Goal: Task Accomplishment & Management: Complete application form

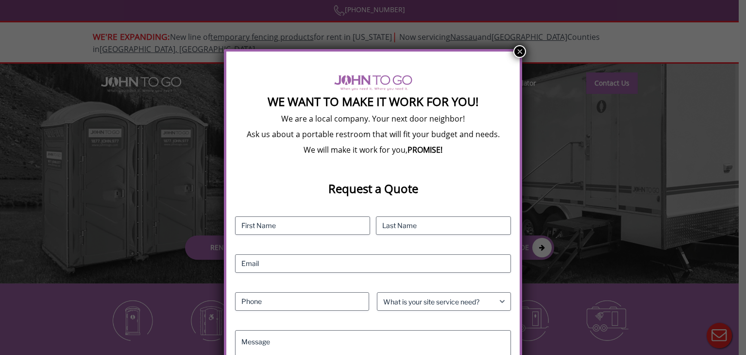
click at [519, 53] on button "×" at bounding box center [520, 51] width 13 height 13
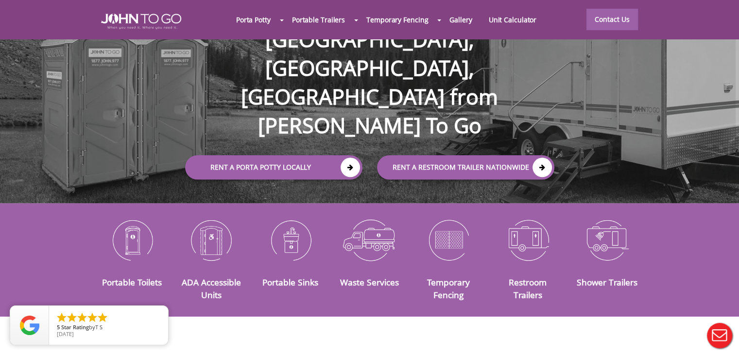
scroll to position [97, 0]
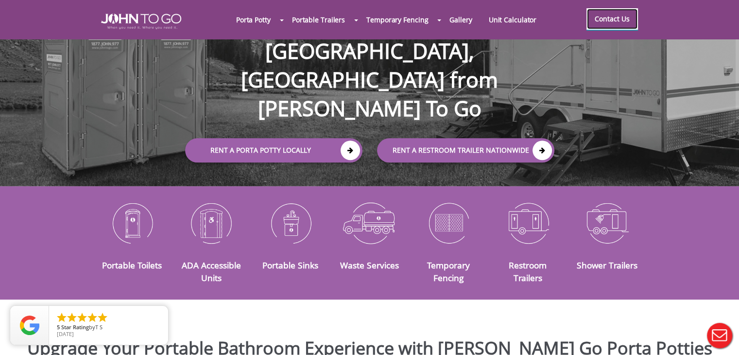
click at [614, 15] on link "Contact Us" at bounding box center [613, 18] width 52 height 21
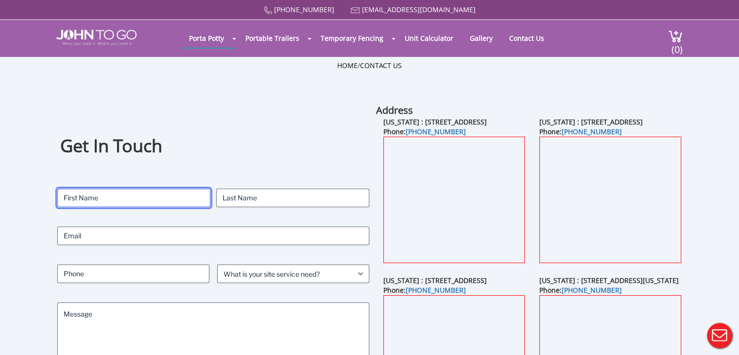
click at [85, 201] on input "First" at bounding box center [133, 198] width 153 height 18
type input "Josh"
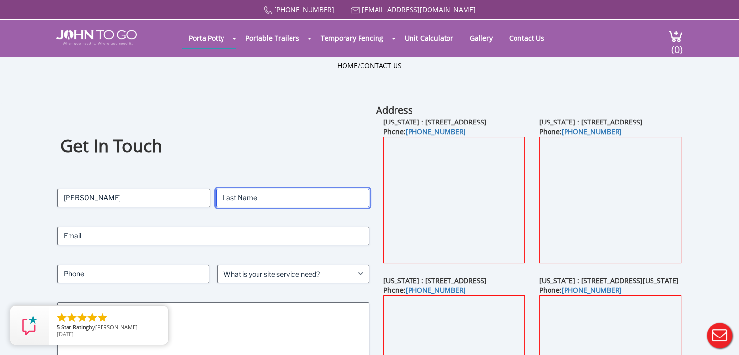
type input "Phillips"
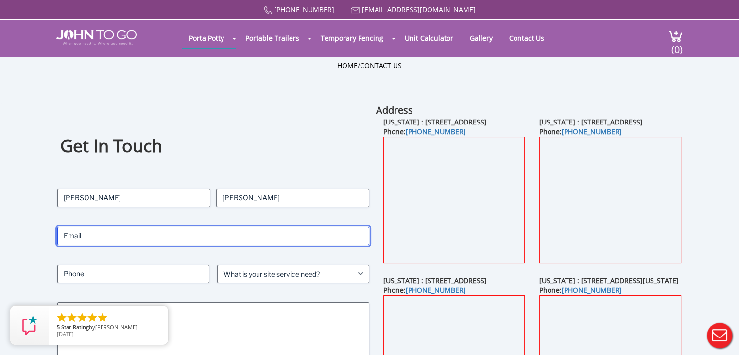
type input "jphillips.apcc@gmail.com"
type input "9362395673"
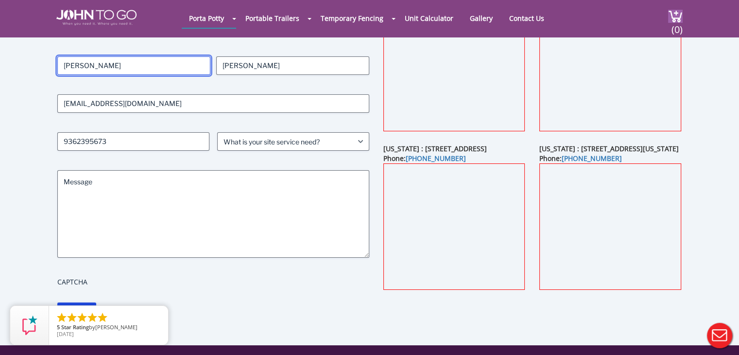
scroll to position [97, 0]
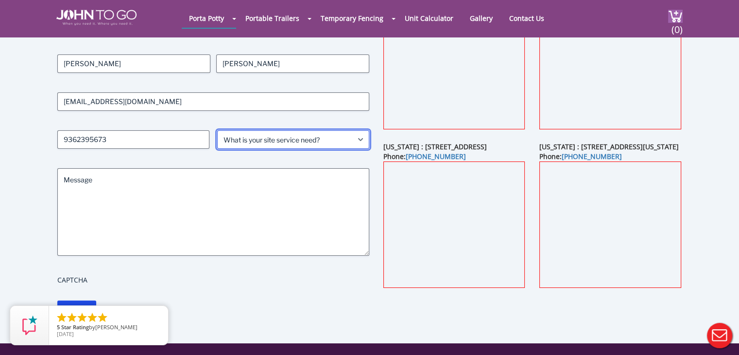
click at [357, 140] on select "What is your site service need? Consumer Construction - Commercial Construction…" at bounding box center [293, 139] width 152 height 18
select select "Construction - Commercial"
click at [217, 130] on select "What is your site service need? Consumer Construction - Commercial Construction…" at bounding box center [293, 139] width 152 height 18
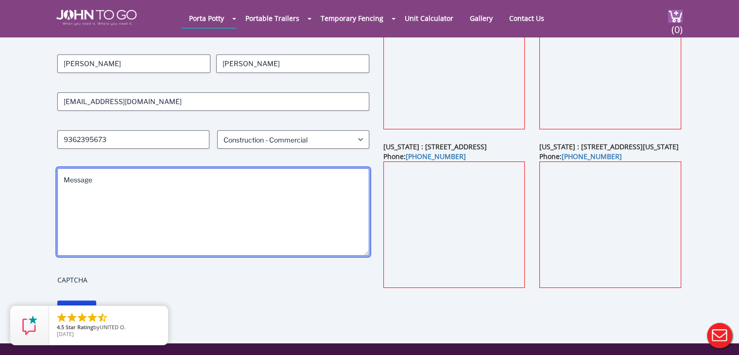
click at [310, 180] on textarea "Message" at bounding box center [213, 211] width 312 height 87
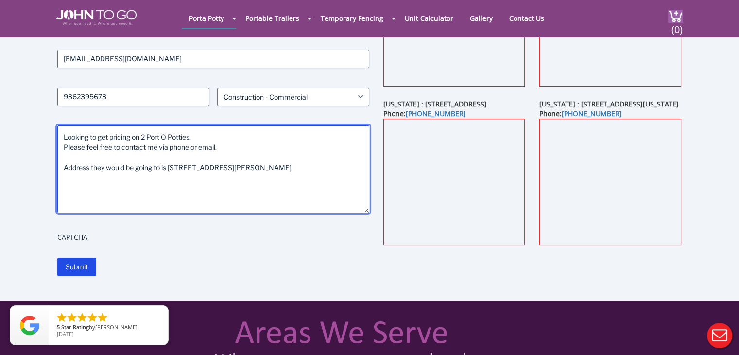
scroll to position [146, 0]
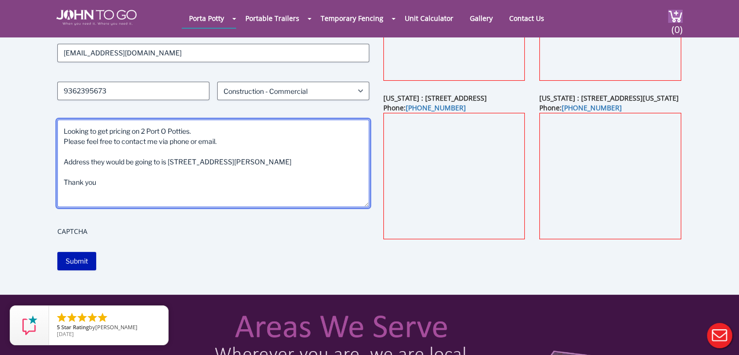
type textarea "Looking to get pricing on 2 Port O Potties. Please feel free to contact me via …"
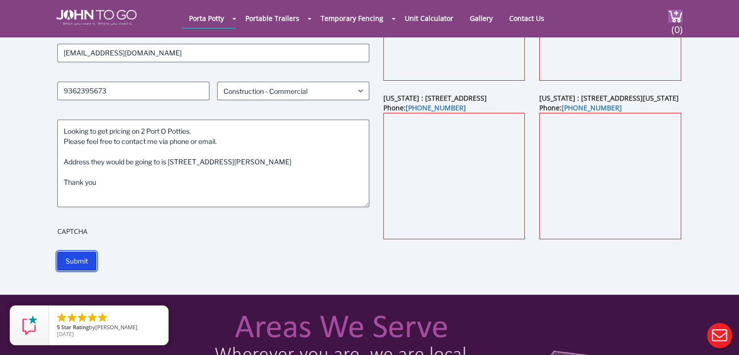
click at [87, 261] on input "Submit" at bounding box center [76, 261] width 39 height 18
